Goal: Task Accomplishment & Management: Use online tool/utility

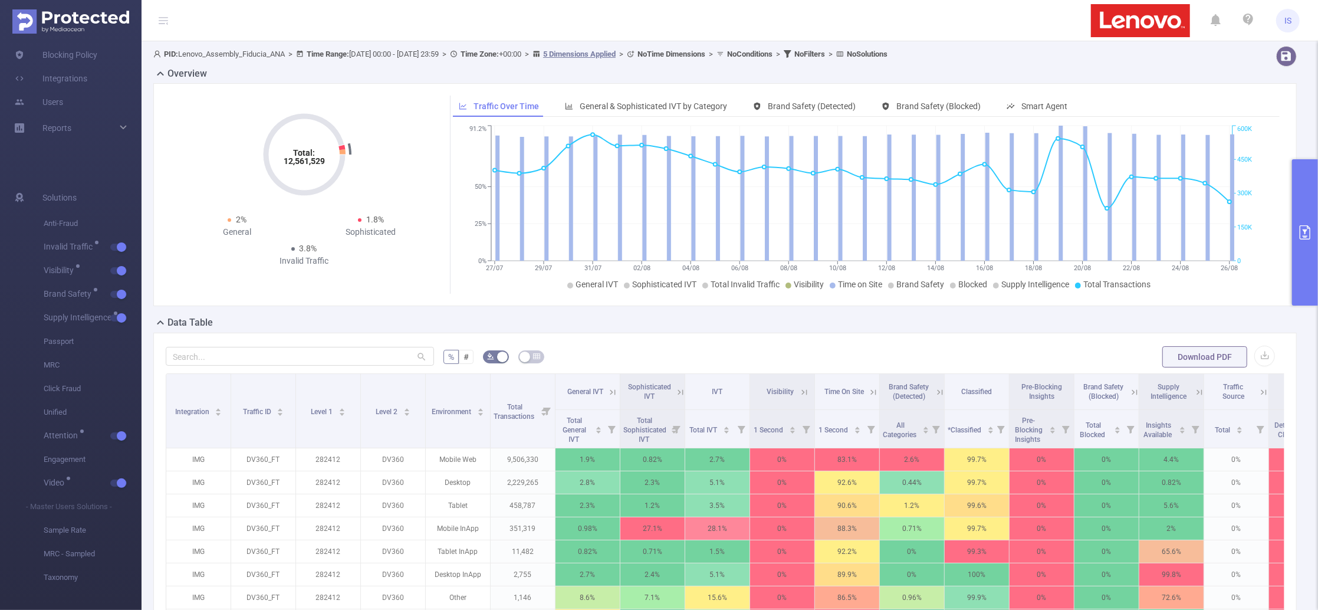
scroll to position [157, 0]
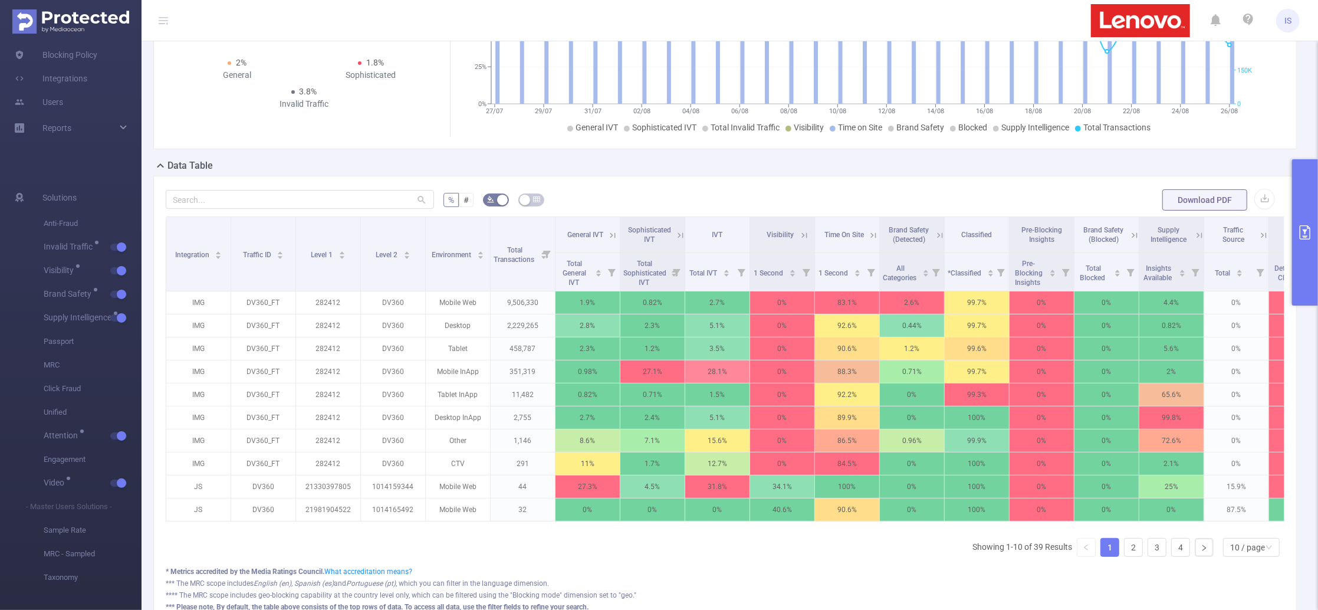
click at [1317, 185] on button "primary" at bounding box center [1305, 232] width 26 height 146
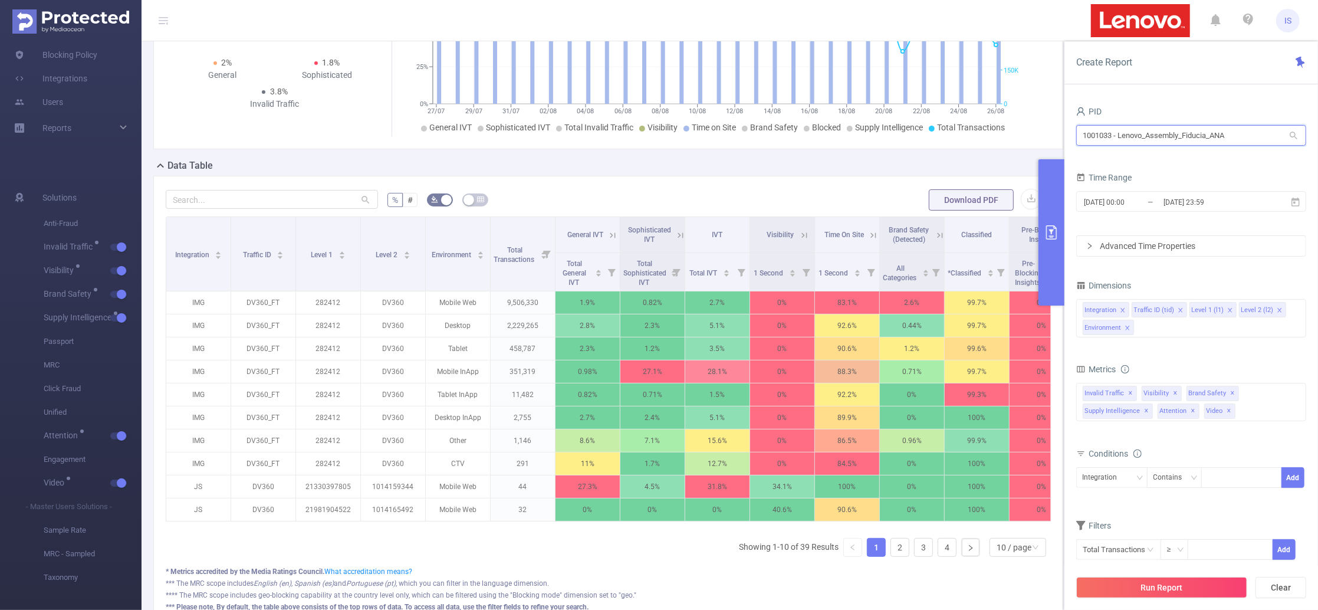
click at [974, 130] on section "PID: Lenovo_Assembly_Fiducia_ANA > Time Range: [DATE] 00:00 - [DATE] 23:59 > Ti…" at bounding box center [730, 272] width 1177 height 777
type input "fan"
click at [1102, 155] on li "1000933 - FT_FanDuel 8 [8 rows]" at bounding box center [1191, 159] width 230 height 19
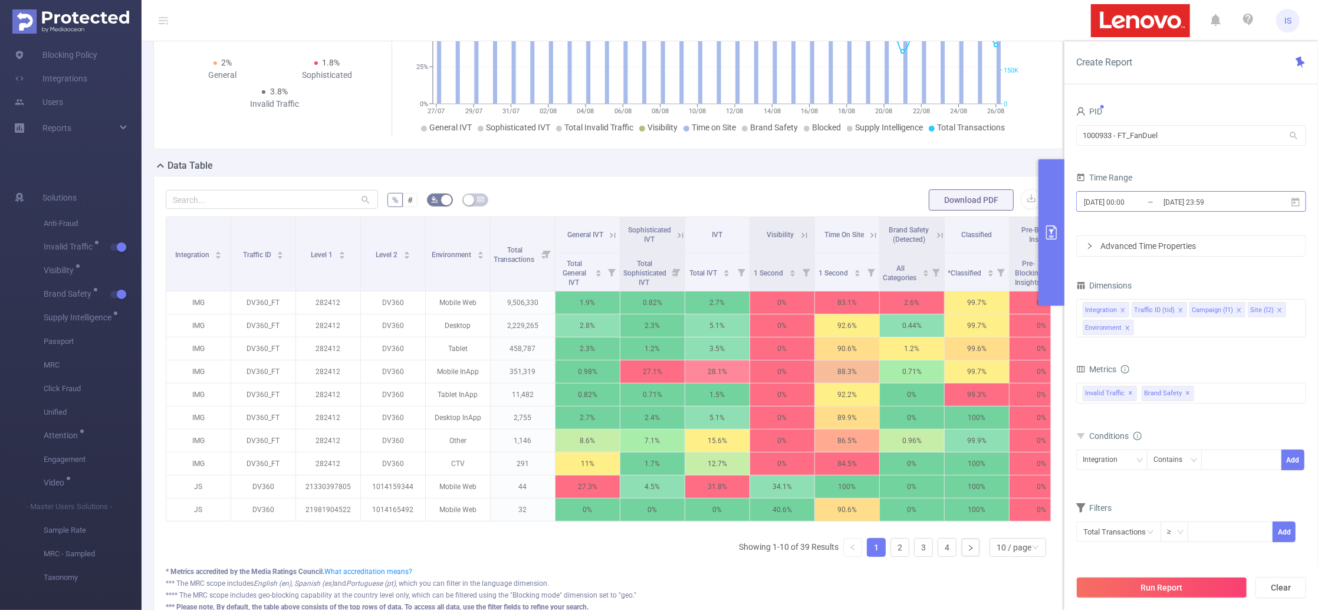
click at [1150, 206] on input "[DATE] 00:00" at bounding box center [1131, 202] width 96 height 16
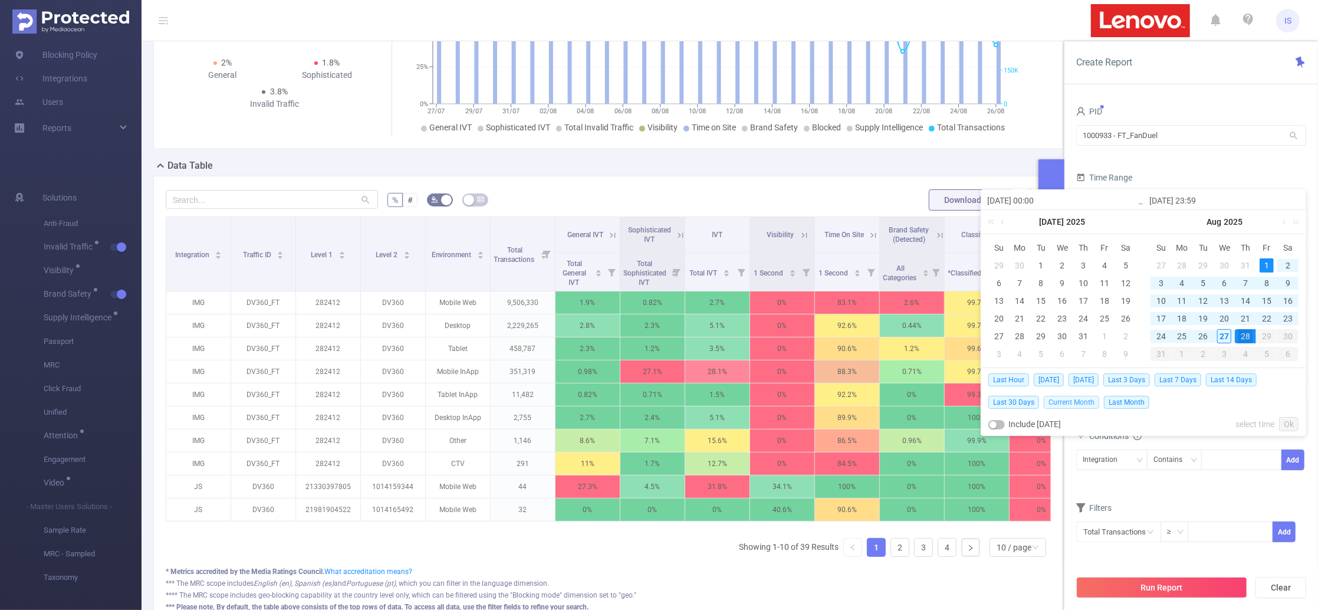
click at [1079, 402] on span "Current Month" at bounding box center [1071, 402] width 55 height 13
type input "[DATE] 00:00"
type input "[DATE] 23:59"
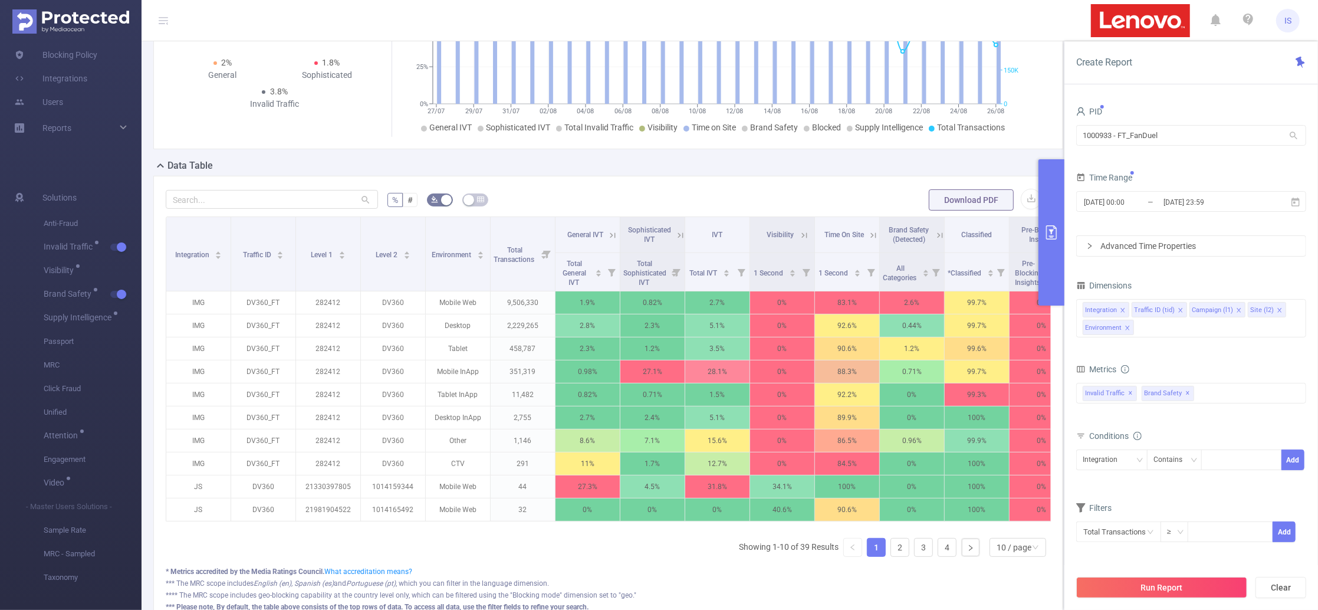
click at [1255, 405] on div "total Total General IVT Data Centers Disclosed Bots Known Crawlers Irregular Ac…" at bounding box center [1191, 400] width 230 height 35
click at [1234, 390] on div "Invalid Traffic ✕ Brand Safety ✕" at bounding box center [1191, 393] width 230 height 21
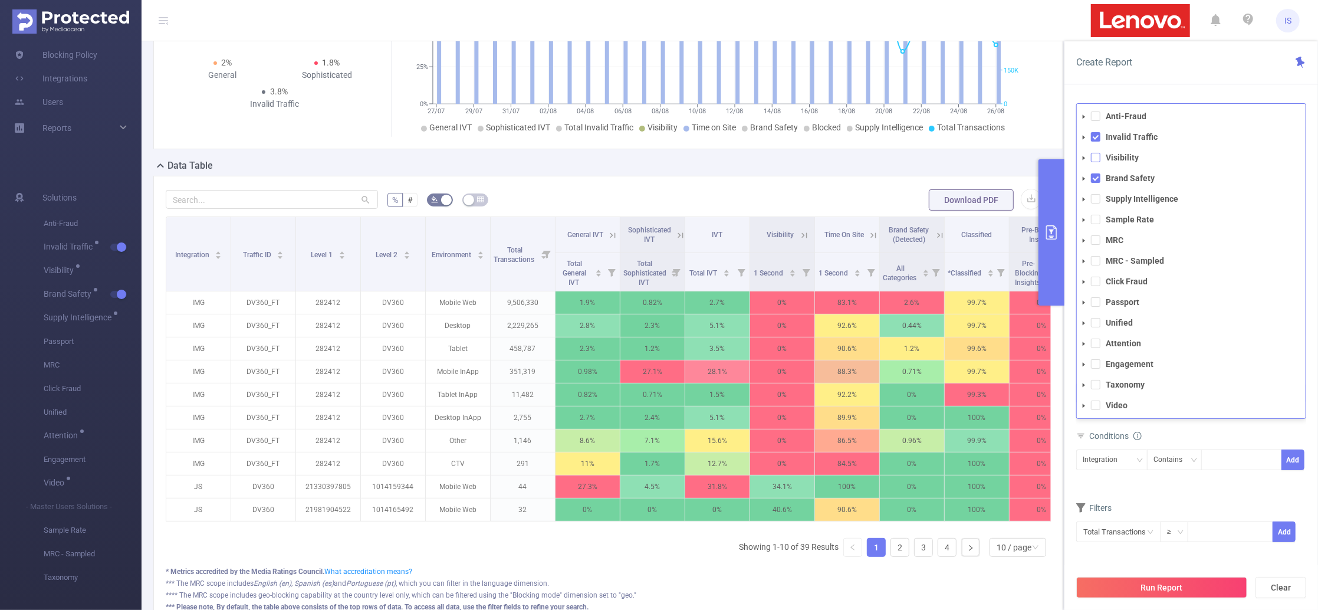
click at [1094, 156] on span at bounding box center [1095, 157] width 9 height 9
click at [1095, 202] on span at bounding box center [1095, 198] width 9 height 9
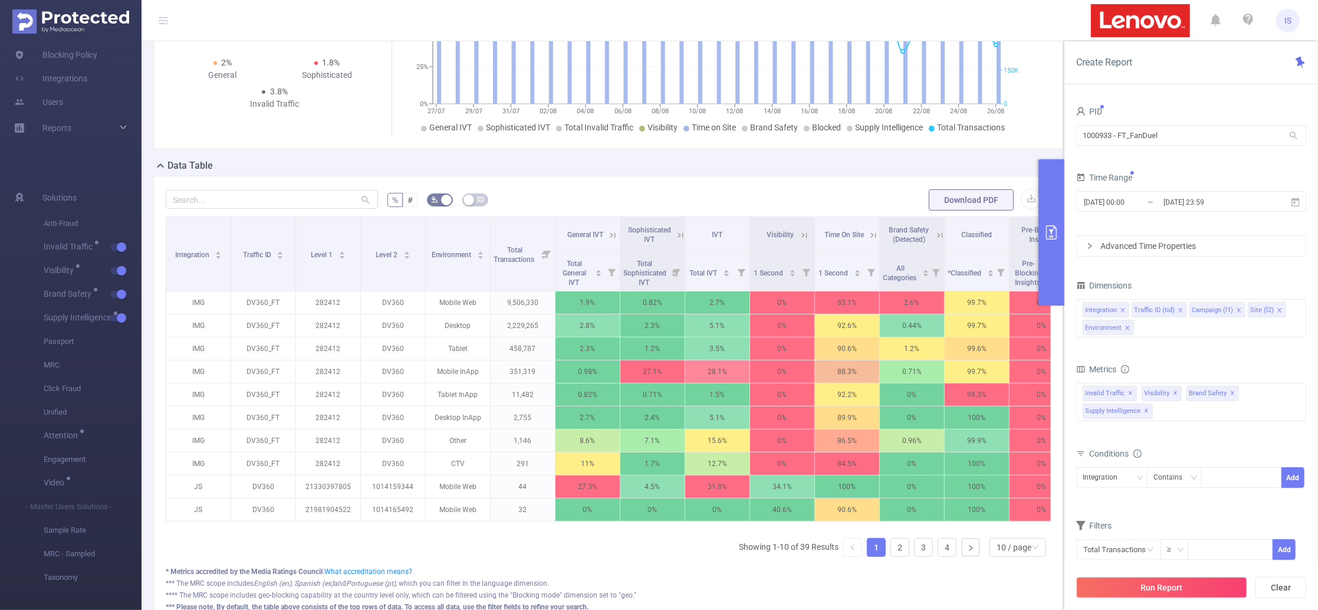
click at [1176, 442] on div "Metrics total Total General IVT Data Centers Disclosed Bots Known Crawlers Irre…" at bounding box center [1191, 403] width 230 height 84
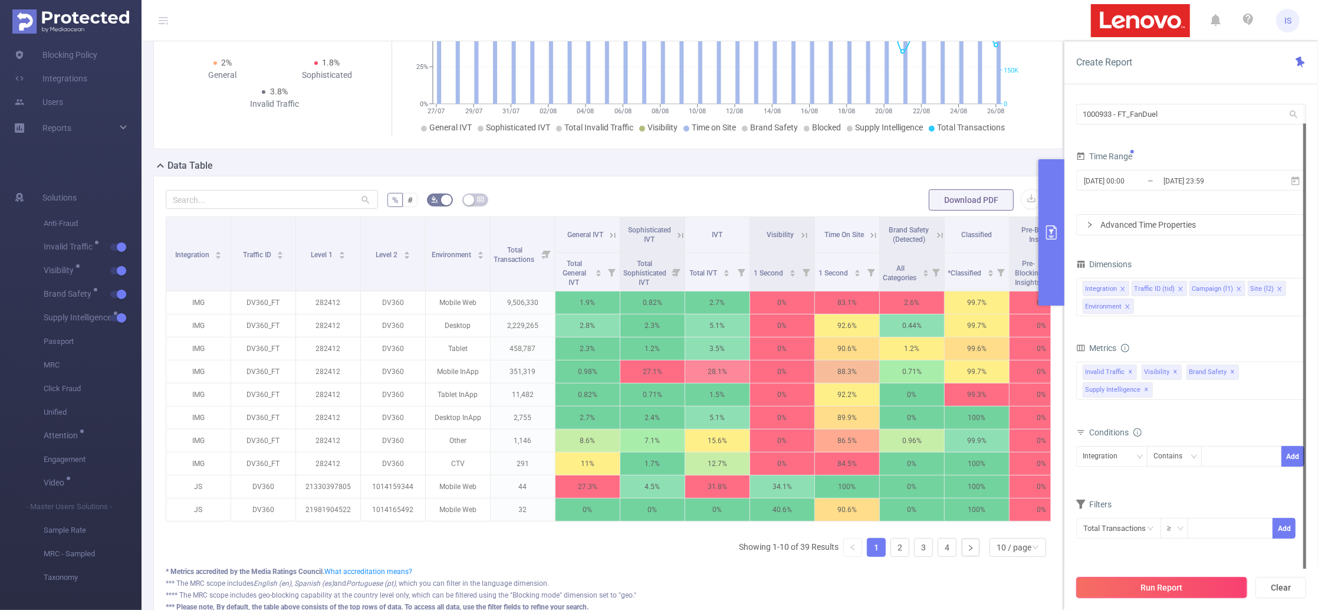
click at [1174, 586] on button "Run Report" at bounding box center [1161, 587] width 171 height 21
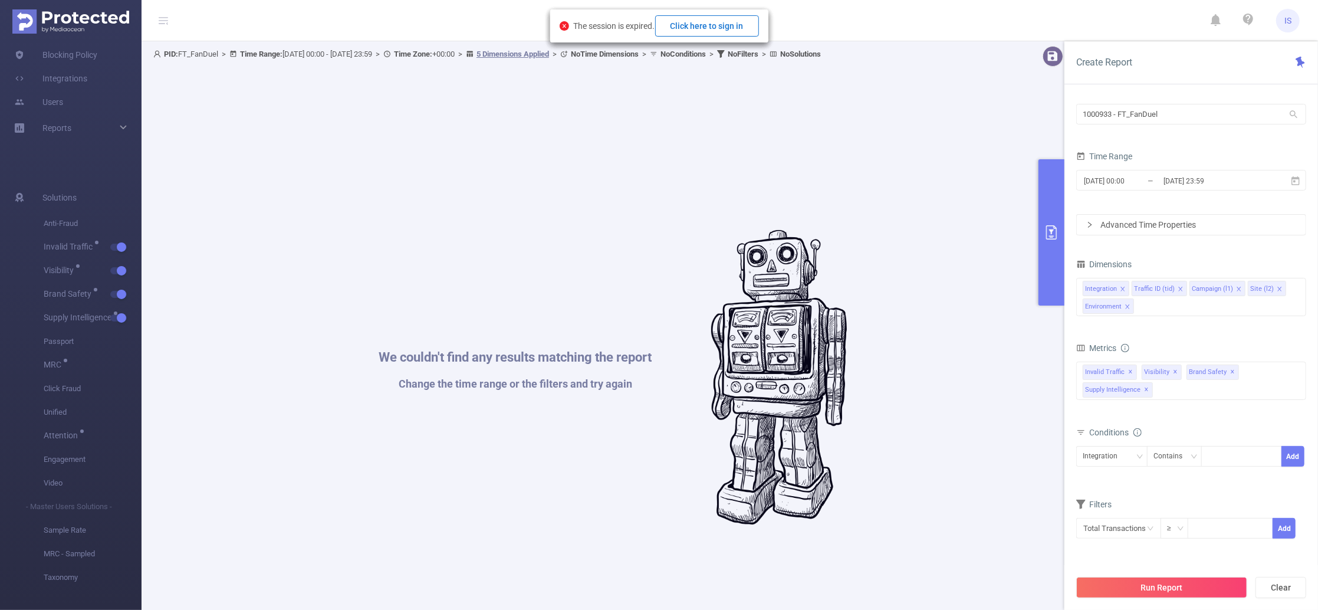
click at [697, 25] on button "Click here to sign in" at bounding box center [707, 25] width 104 height 21
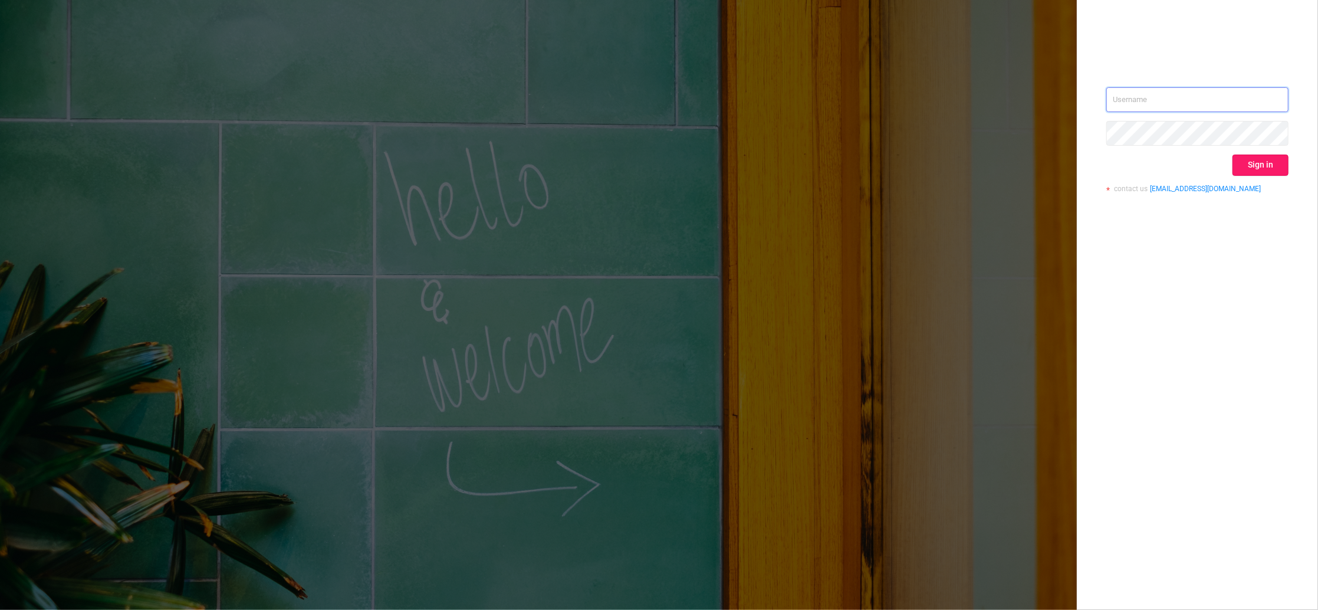
type input "igor@protected.media"
click at [1252, 157] on button "Sign in" at bounding box center [1261, 165] width 56 height 21
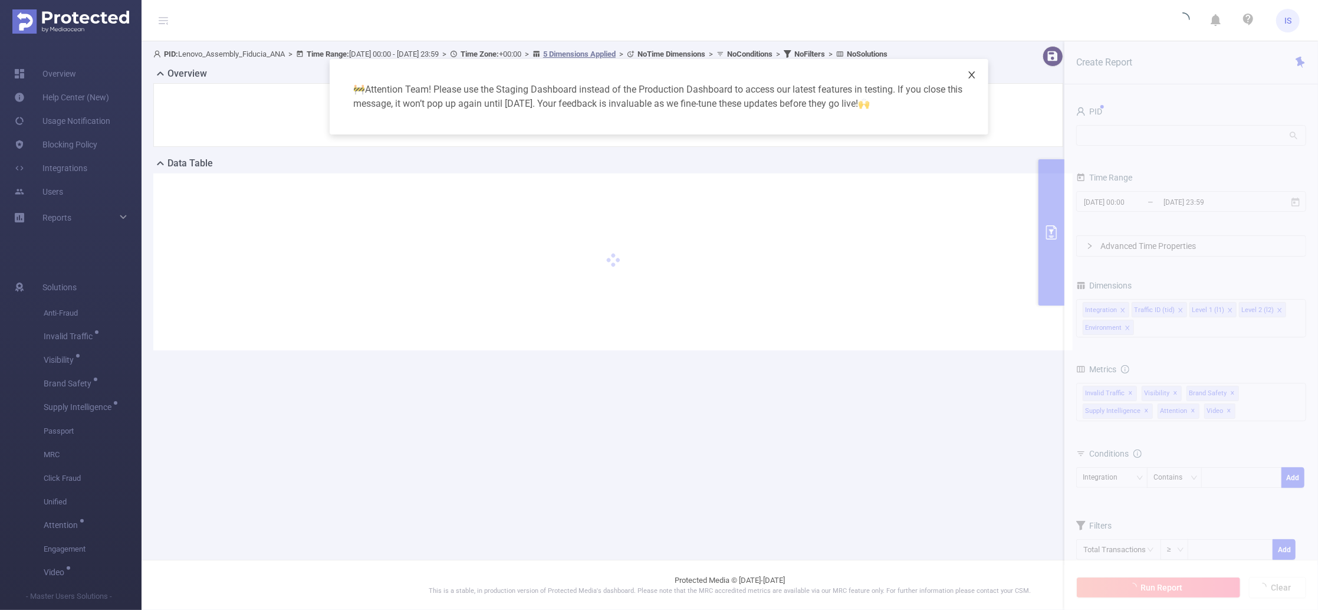
click at [973, 75] on icon "icon: close" at bounding box center [971, 74] width 9 height 9
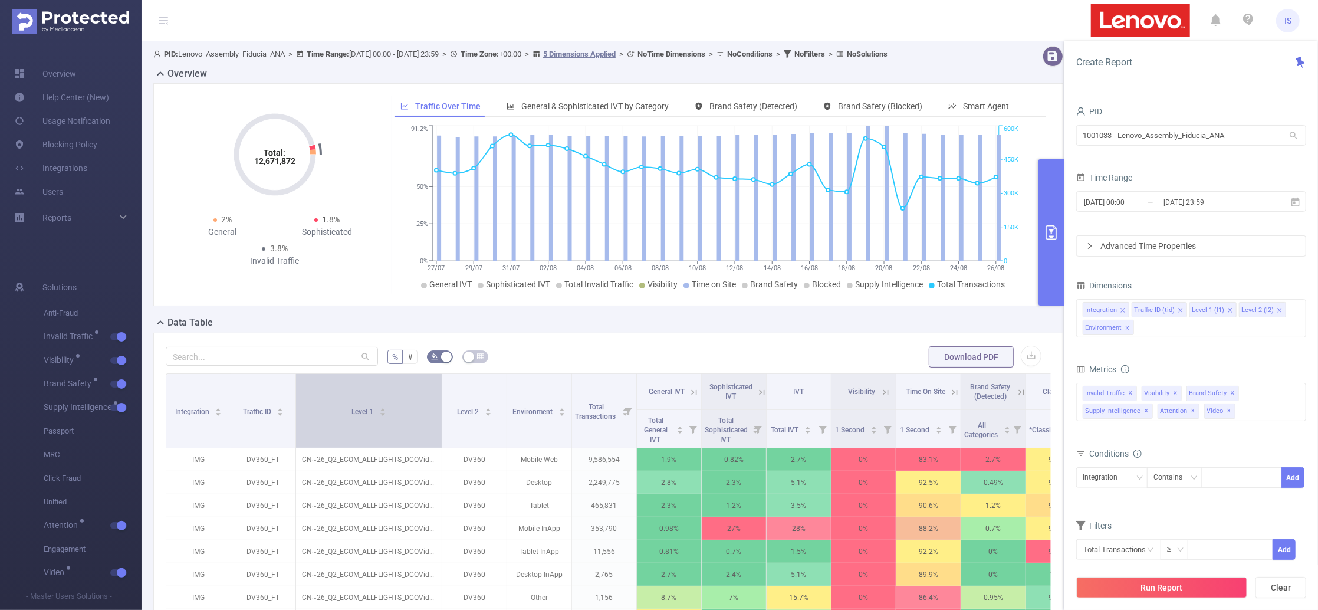
drag, startPoint x: 358, startPoint y: 400, endPoint x: 439, endPoint y: 404, distance: 81.5
click at [439, 404] on span at bounding box center [442, 411] width 6 height 74
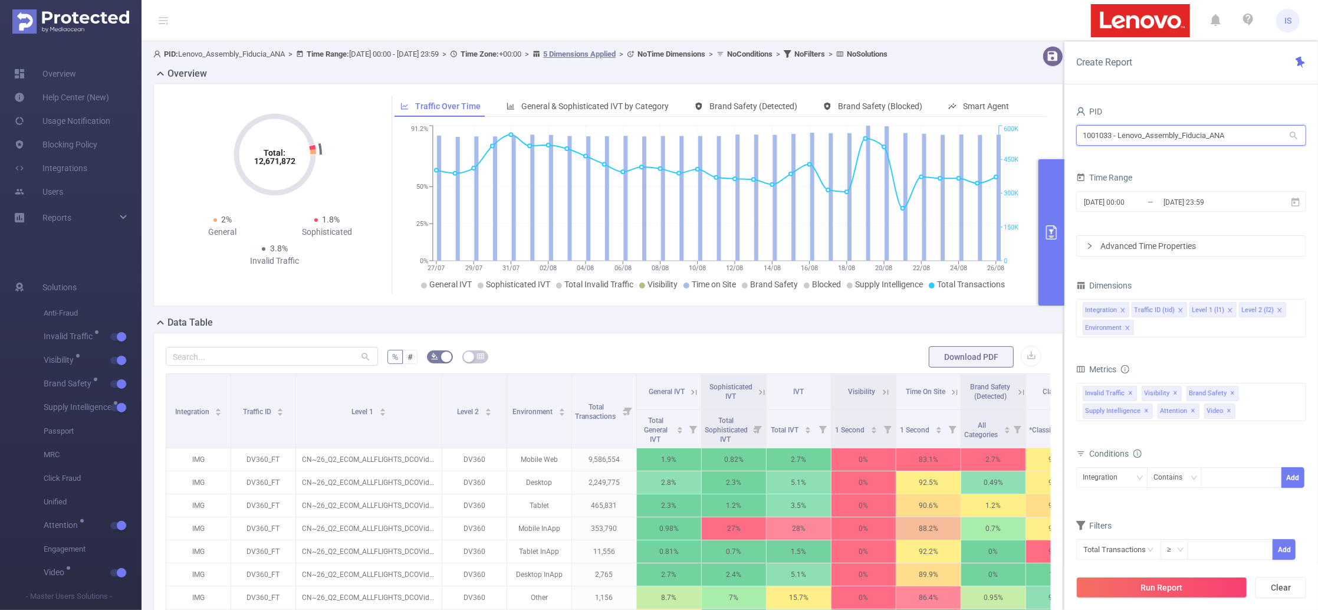
drag, startPoint x: 1114, startPoint y: 131, endPoint x: 959, endPoint y: 132, distance: 155.1
click at [959, 132] on section "PID: Lenovo_Assembly_Fiducia_ANA > Time Range: 2025-07-27 00:00 - 2025-08-26 23…" at bounding box center [730, 429] width 1177 height 777
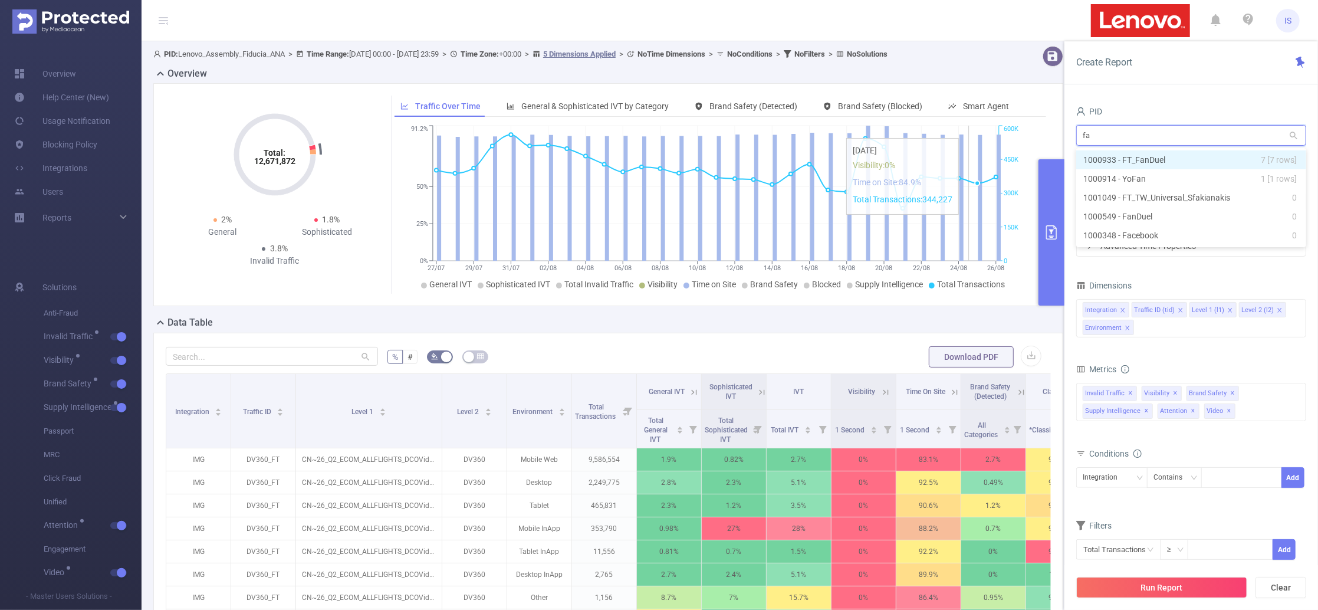
type input "fan"
click at [1148, 160] on li "1000933 - FT_FanDuel 7 [7 rows]" at bounding box center [1191, 159] width 230 height 19
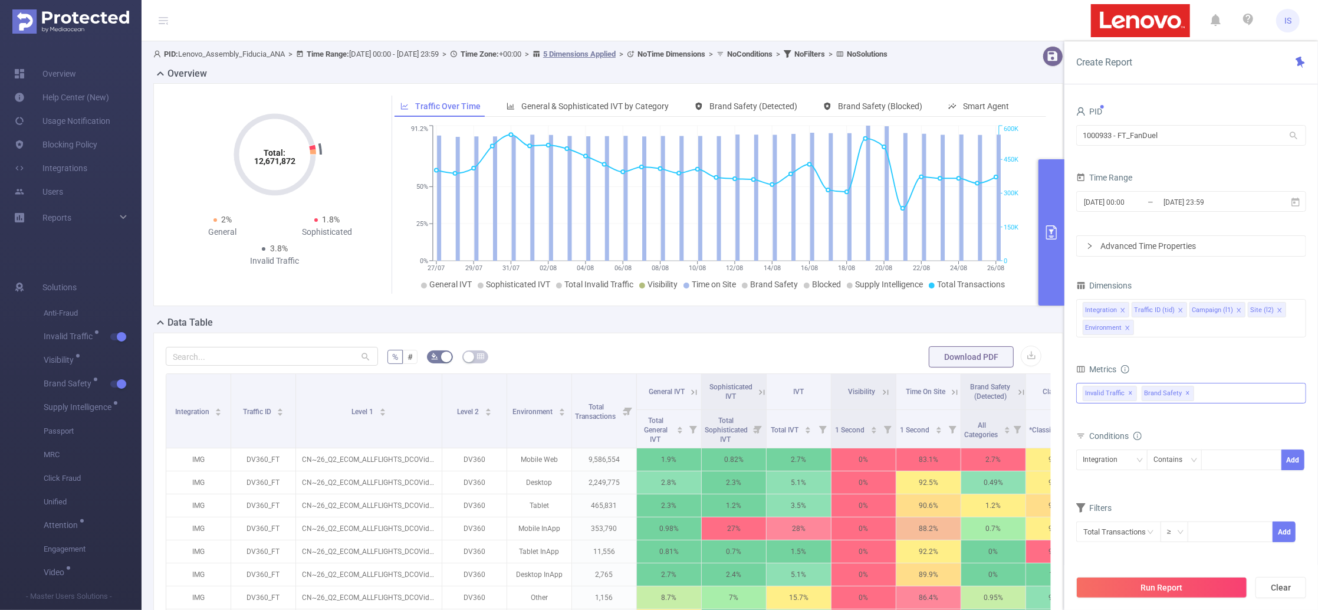
click at [1213, 399] on div "Invalid Traffic ✕ Brand Safety ✕" at bounding box center [1191, 393] width 230 height 21
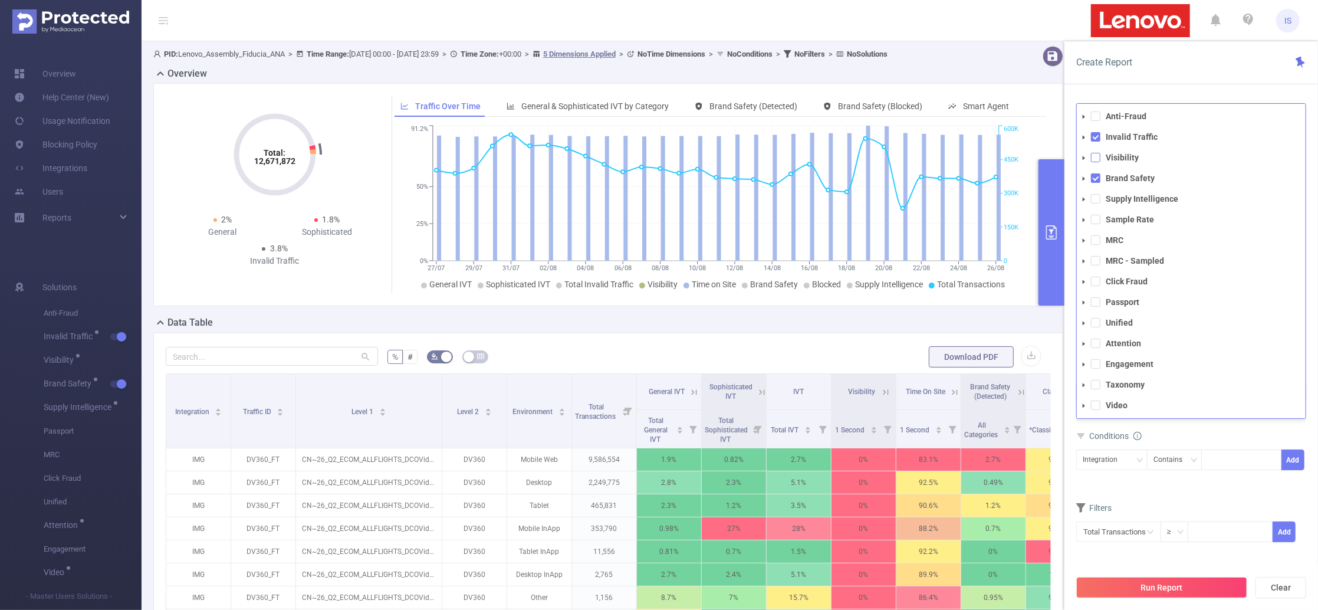
click at [1098, 159] on span at bounding box center [1095, 157] width 9 height 9
click at [1096, 201] on span at bounding box center [1095, 198] width 9 height 9
click at [1173, 444] on div "Metrics total Total General IVT Data Centers Disclosed Bots Known Crawlers Irre…" at bounding box center [1191, 403] width 230 height 84
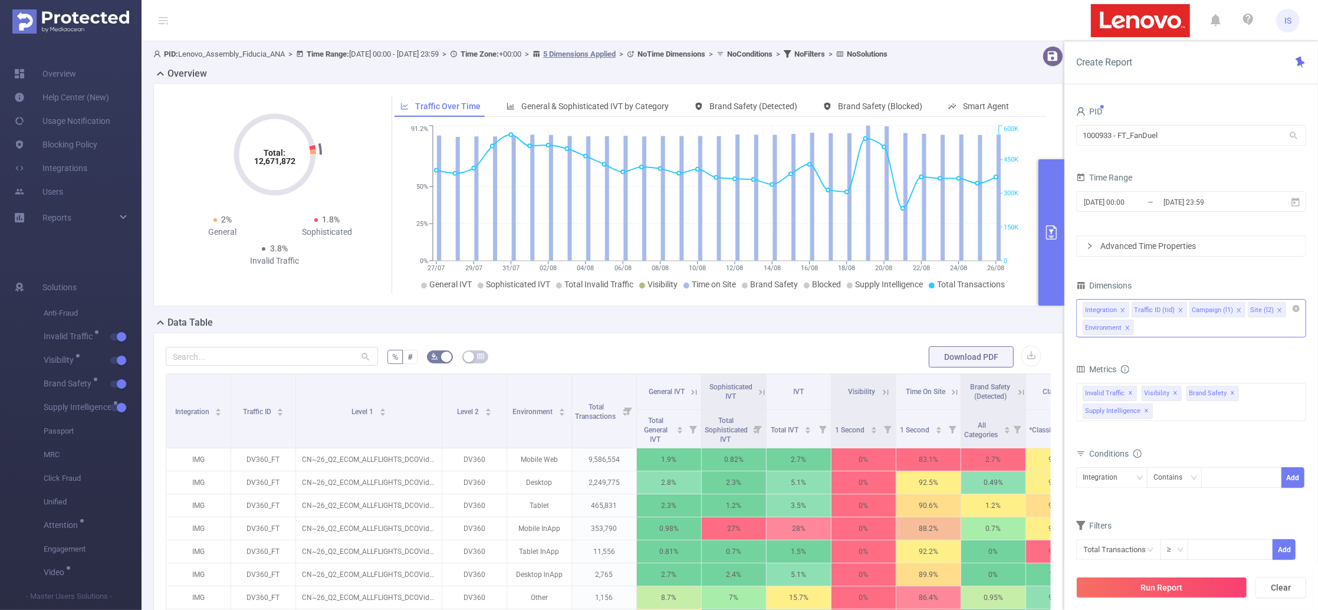
click at [1180, 309] on icon "icon: close" at bounding box center [1180, 310] width 4 height 4
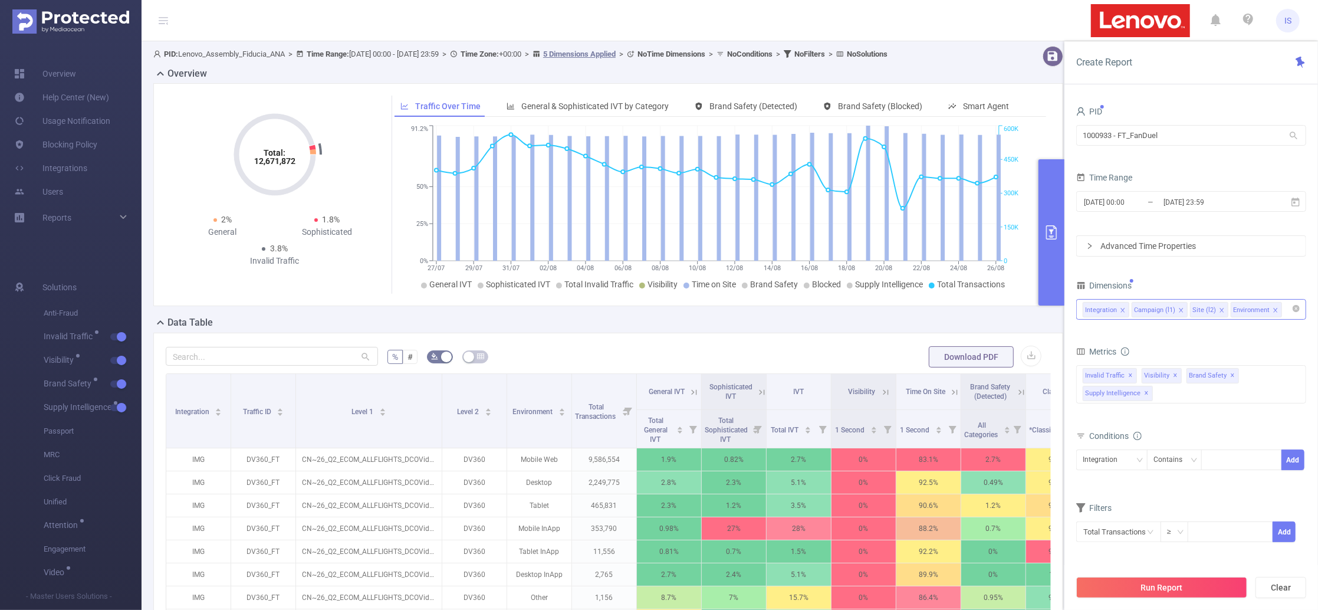
click at [1178, 309] on icon "icon: close" at bounding box center [1181, 310] width 6 height 6
click at [1162, 310] on icon "icon: close" at bounding box center [1164, 310] width 6 height 6
click at [1162, 310] on div "Environment" at bounding box center [1152, 310] width 37 height 15
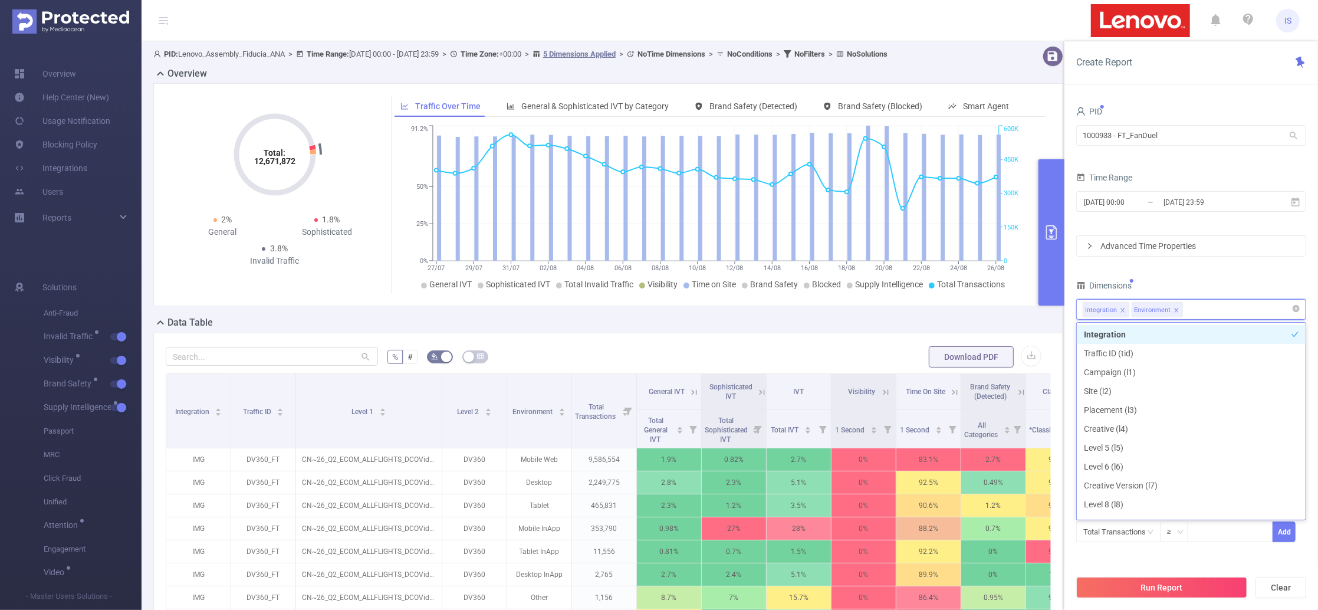
click at [1175, 310] on icon "icon: close" at bounding box center [1176, 310] width 4 height 4
click at [1180, 278] on div "Dimensions" at bounding box center [1191, 286] width 230 height 19
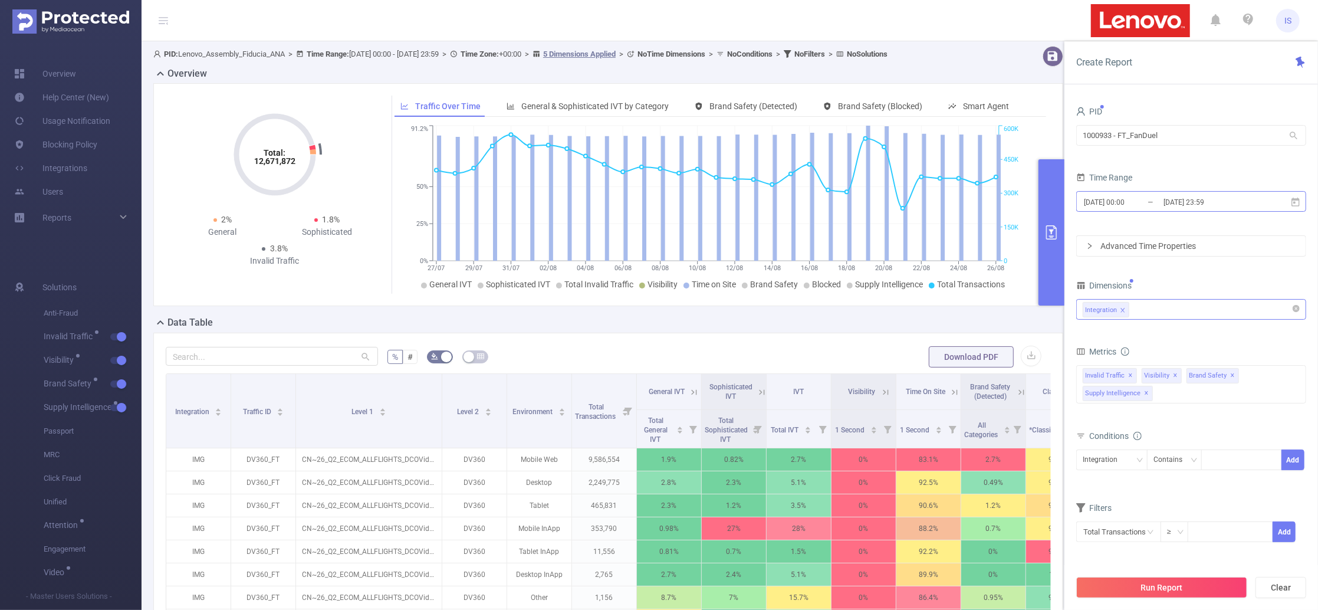
click at [1168, 204] on input "[DATE] 23:59" at bounding box center [1211, 202] width 96 height 16
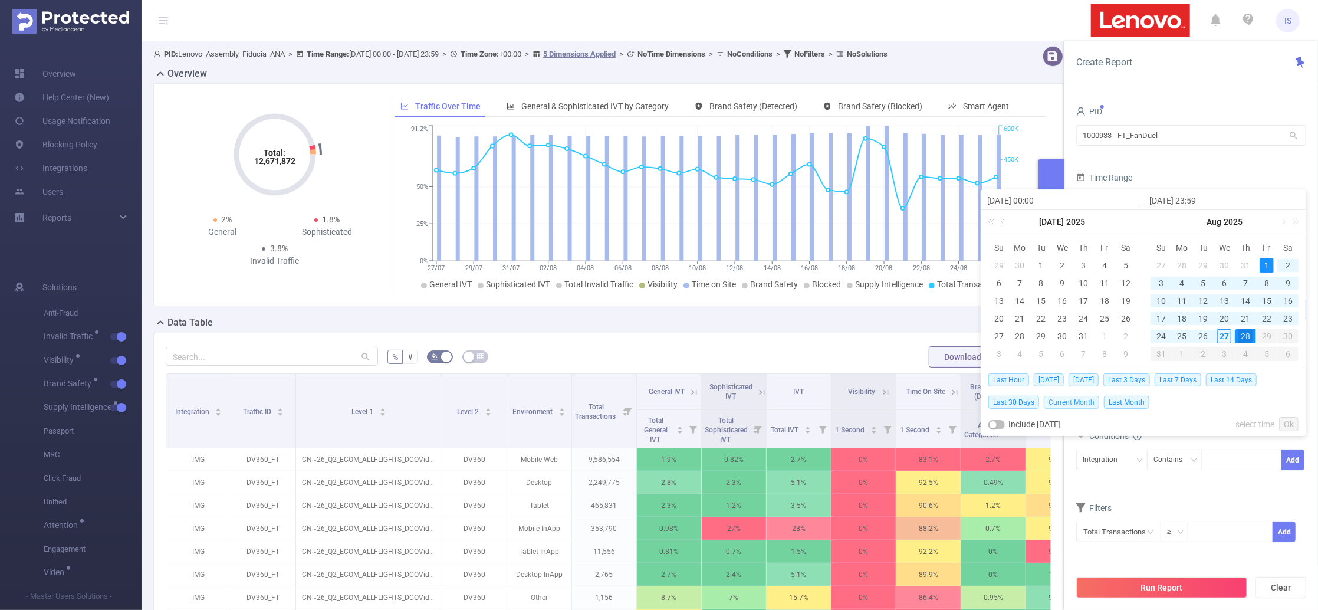
click at [1075, 400] on span "Current Month" at bounding box center [1071, 402] width 55 height 13
type input "[DATE] 00:00"
type input "[DATE] 23:59"
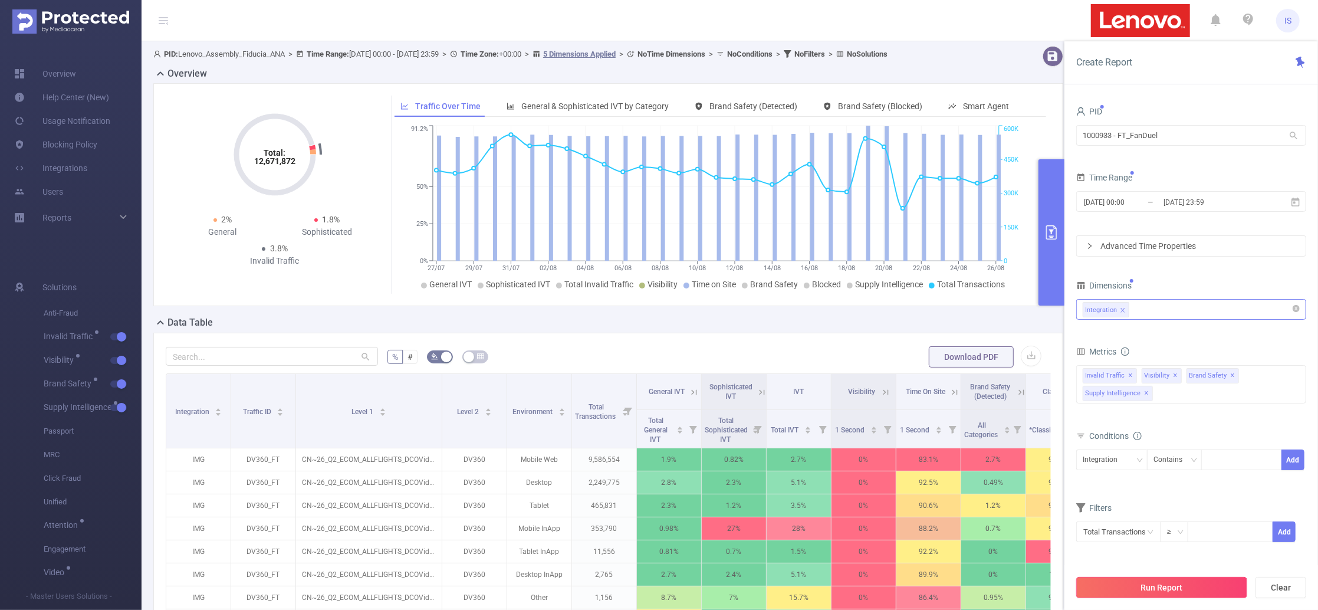
click at [1172, 579] on button "Run Report" at bounding box center [1161, 587] width 171 height 21
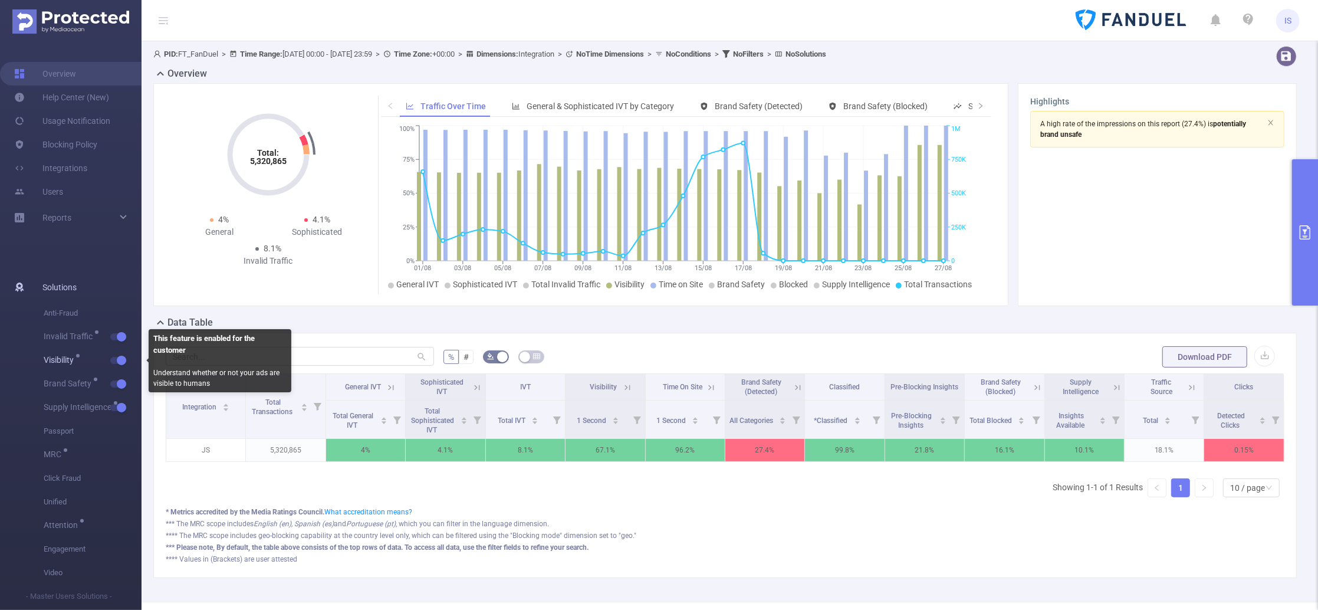
click at [120, 359] on button "button" at bounding box center [118, 360] width 17 height 7
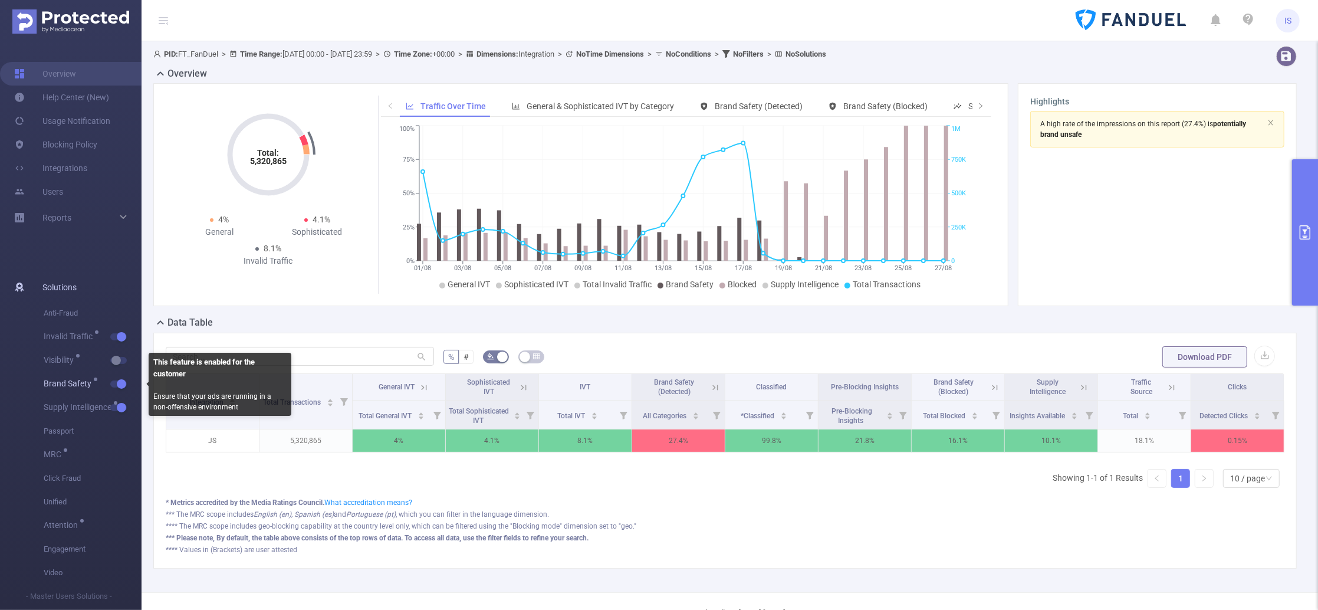
click at [120, 385] on button "button" at bounding box center [118, 383] width 17 height 7
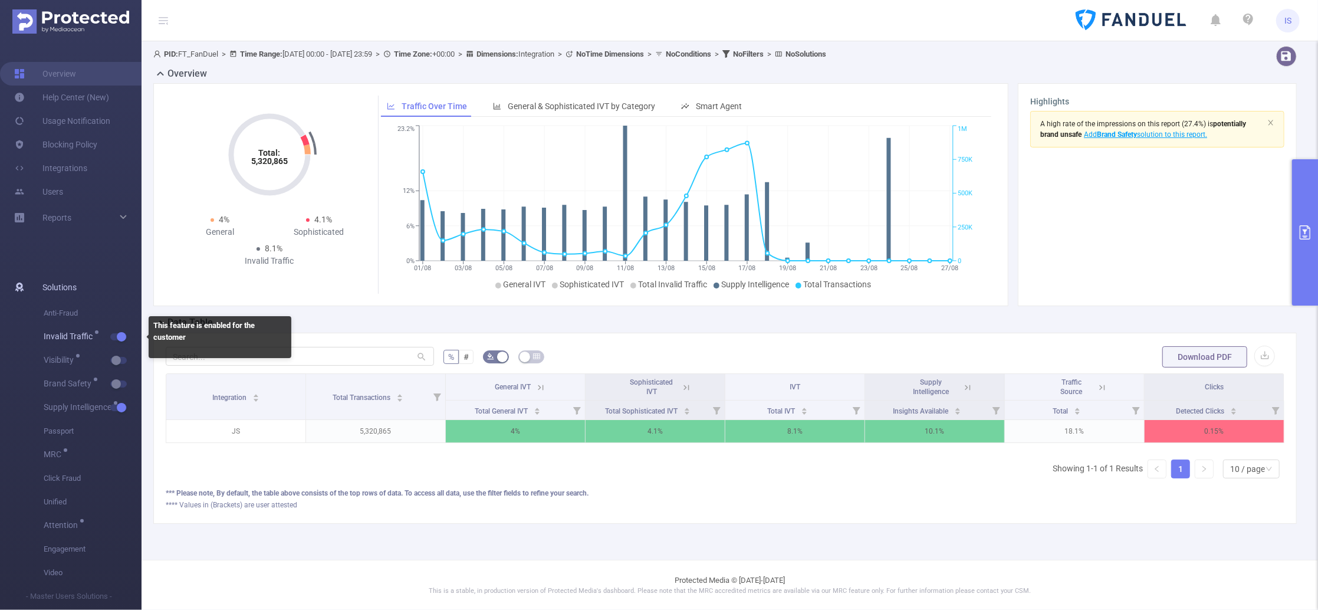
click at [116, 336] on button "button" at bounding box center [118, 336] width 17 height 7
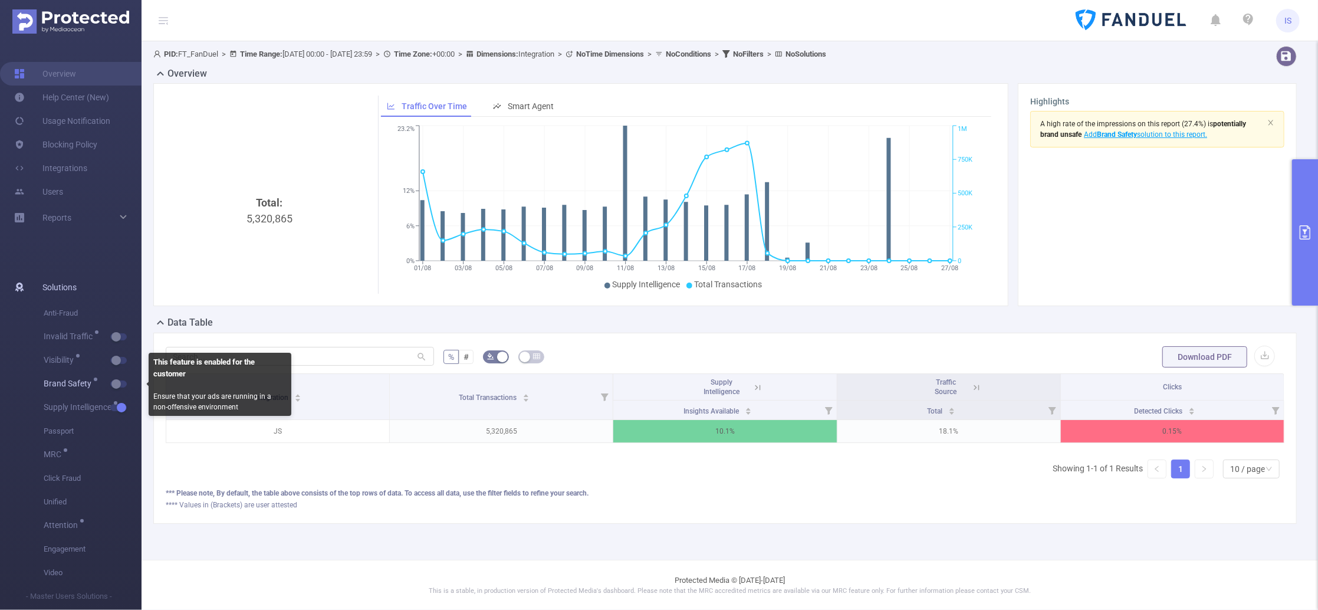
click at [115, 386] on button "button" at bounding box center [118, 383] width 17 height 7
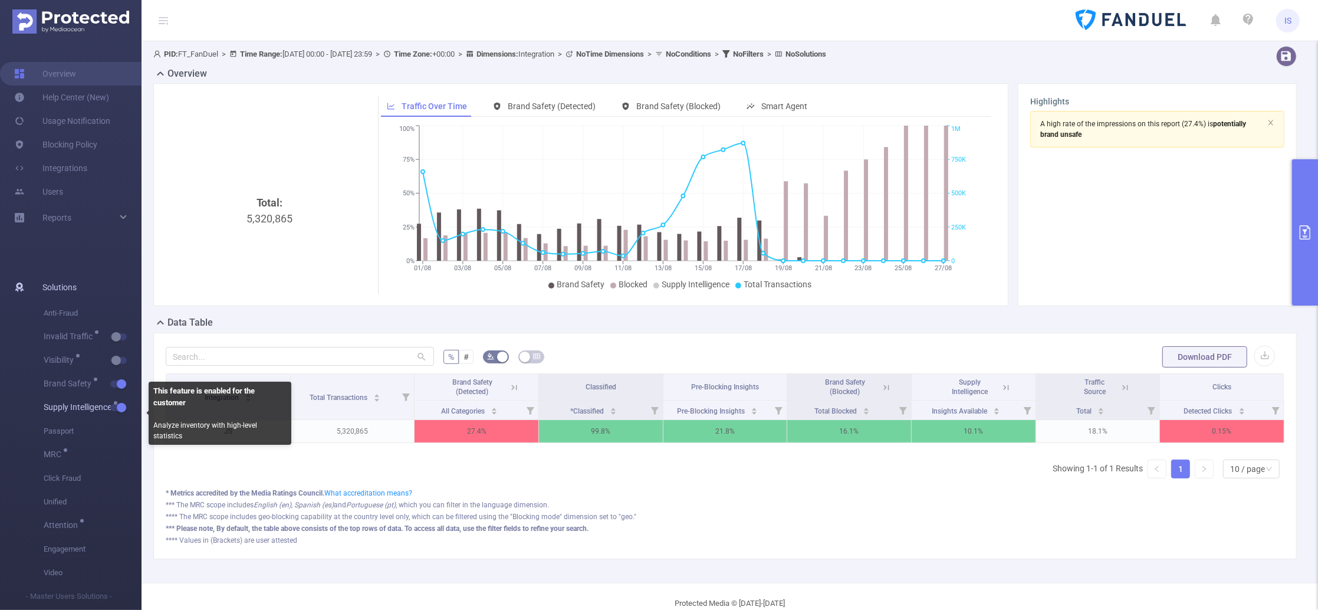
click at [119, 411] on button "button" at bounding box center [118, 407] width 17 height 7
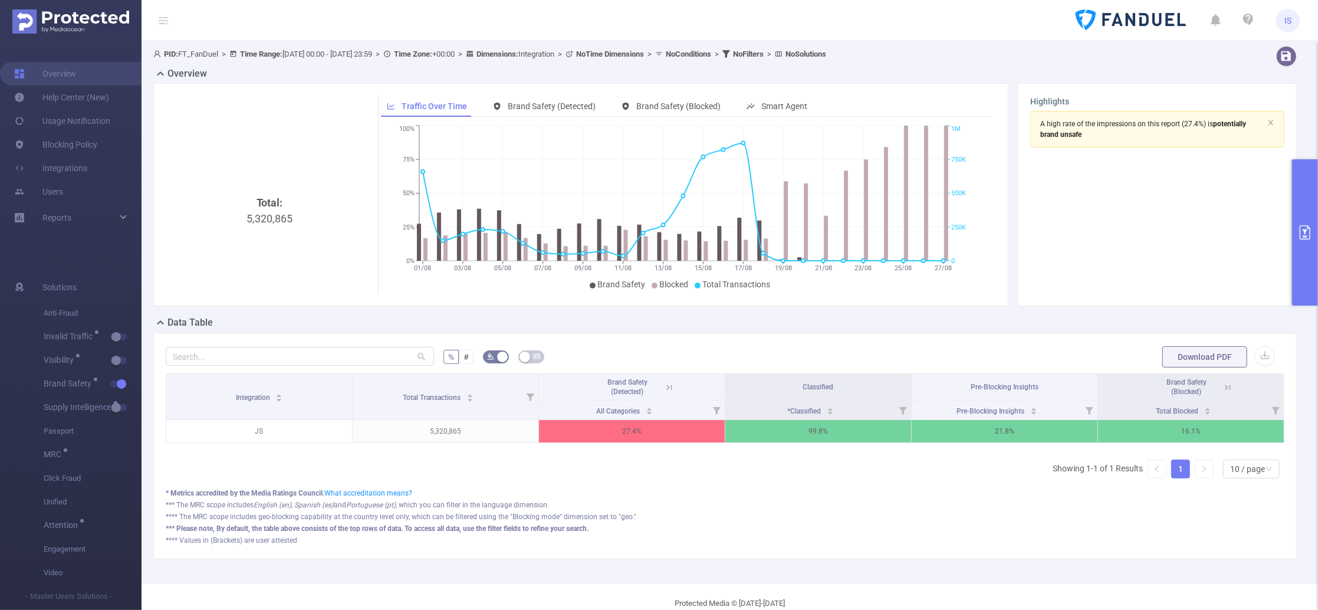
click at [1307, 195] on button "primary" at bounding box center [1305, 232] width 26 height 146
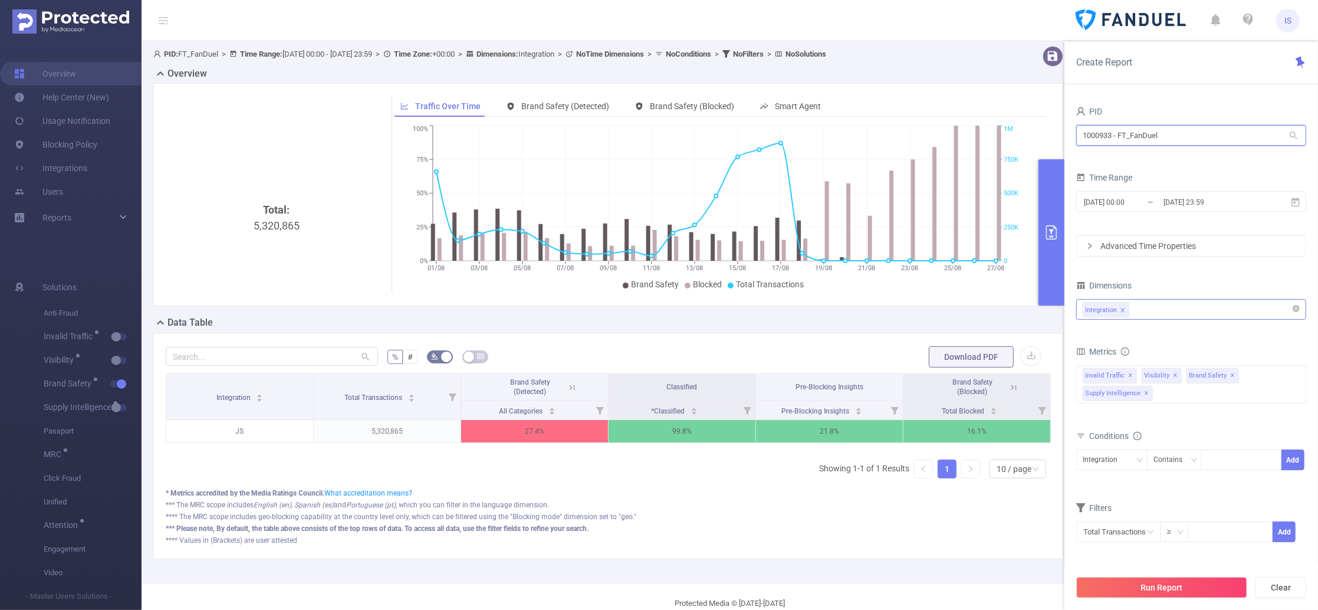
drag, startPoint x: 1009, startPoint y: 110, endPoint x: 897, endPoint y: 103, distance: 112.3
click at [897, 103] on section "PID: FT_FanDuel > Time Range: 2025-08-01 00:00 - 2025-08-27 23:59 > Time Zone: …" at bounding box center [730, 311] width 1177 height 541
paste input "2"
type input "1000932"
